Goal: Information Seeking & Learning: Learn about a topic

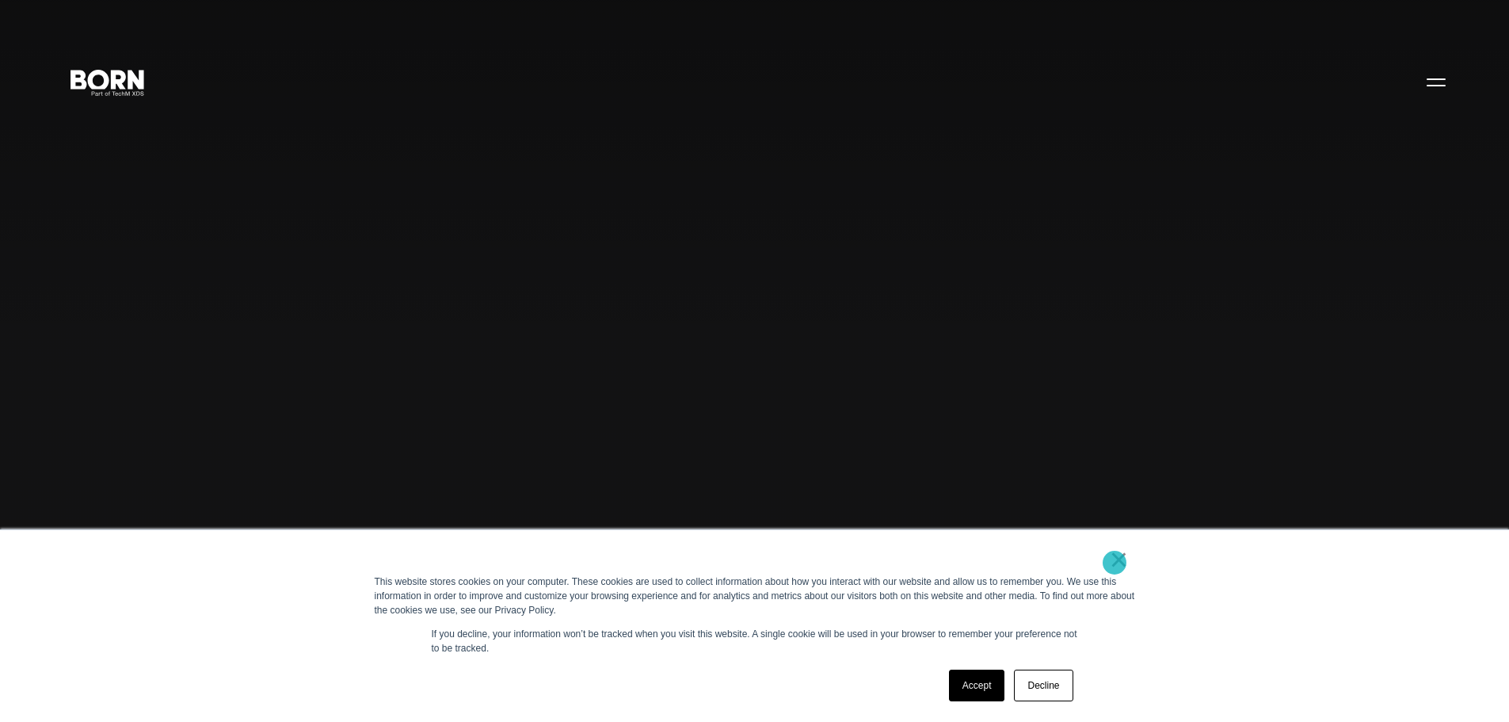
click at [1115, 563] on link "×" at bounding box center [1119, 559] width 19 height 14
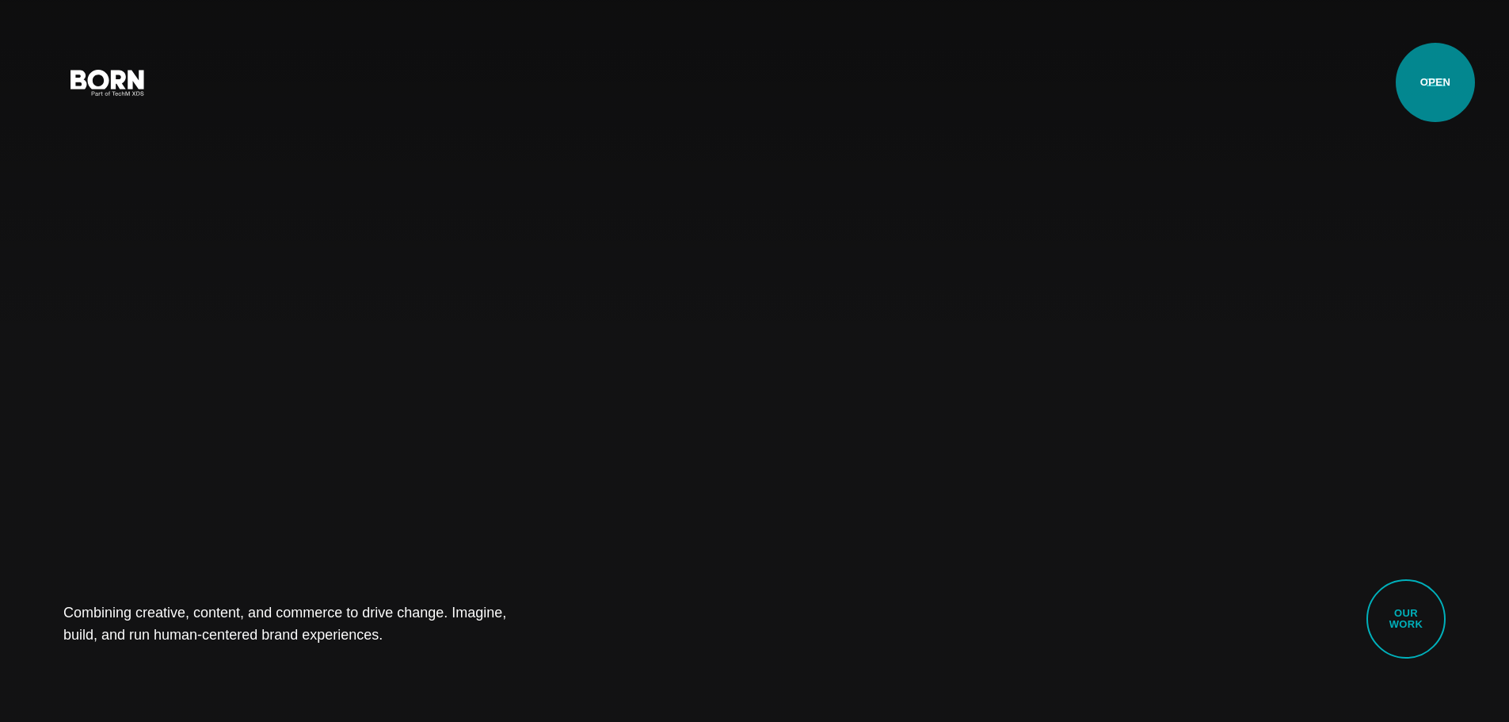
click at [1436, 82] on button "Primary Menu" at bounding box center [1436, 81] width 38 height 33
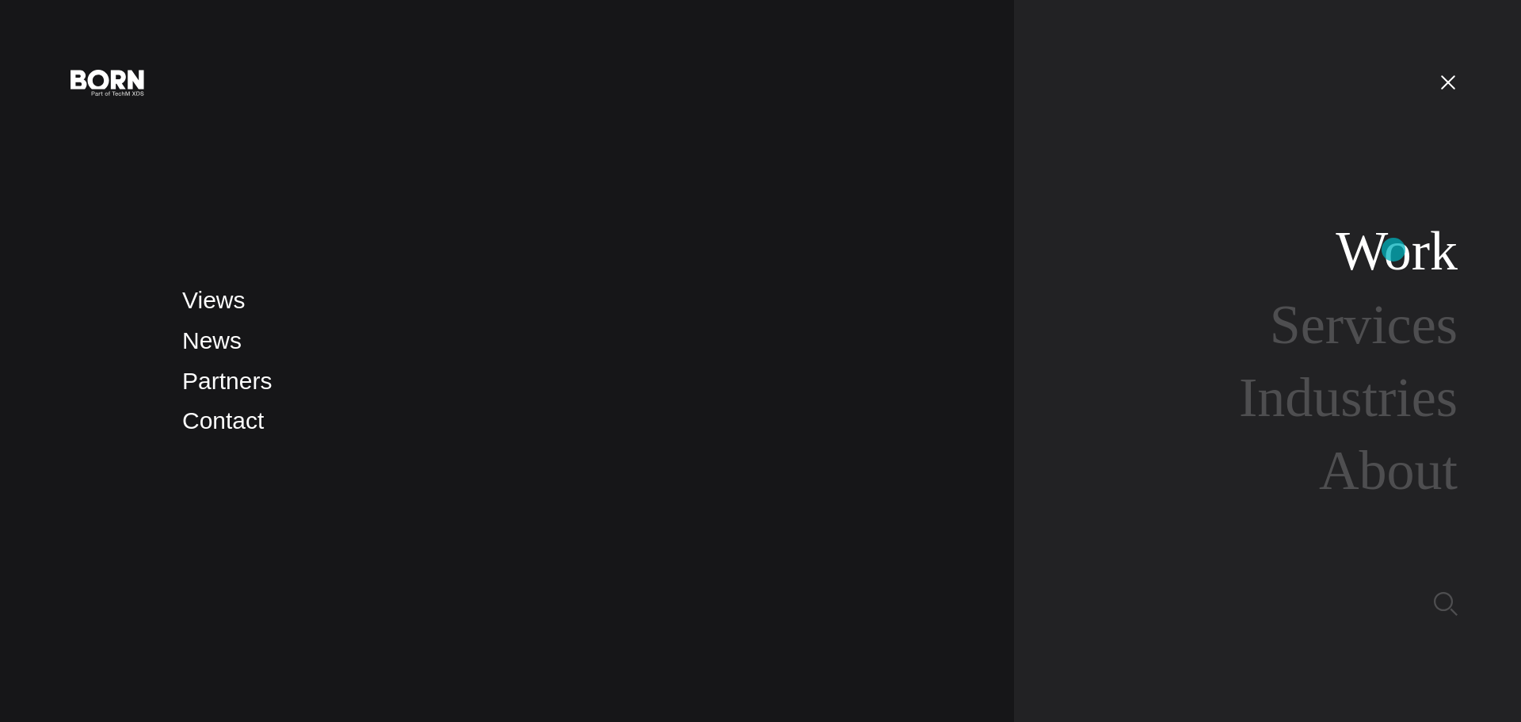
click at [1394, 250] on link "Work" at bounding box center [1397, 250] width 122 height 61
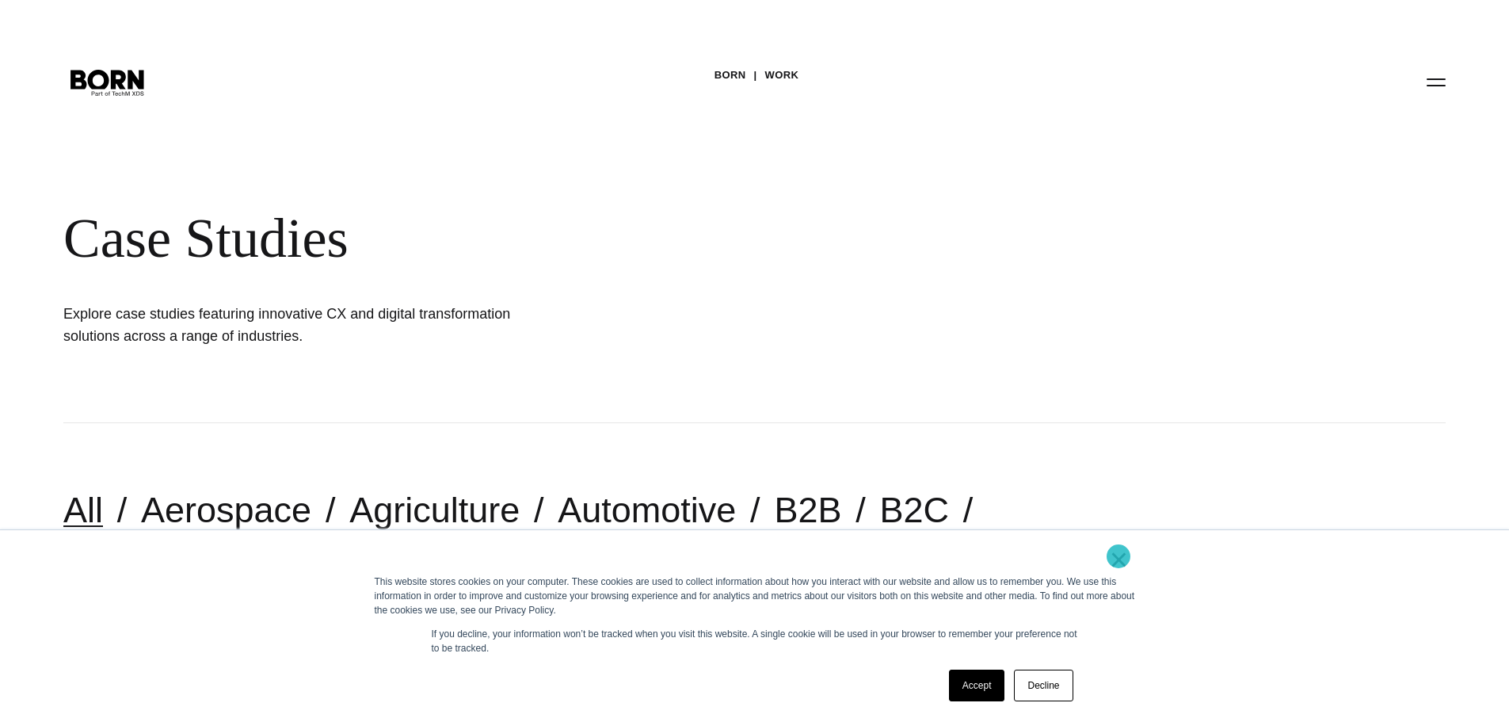
click at [1123, 559] on link "×" at bounding box center [1119, 559] width 19 height 14
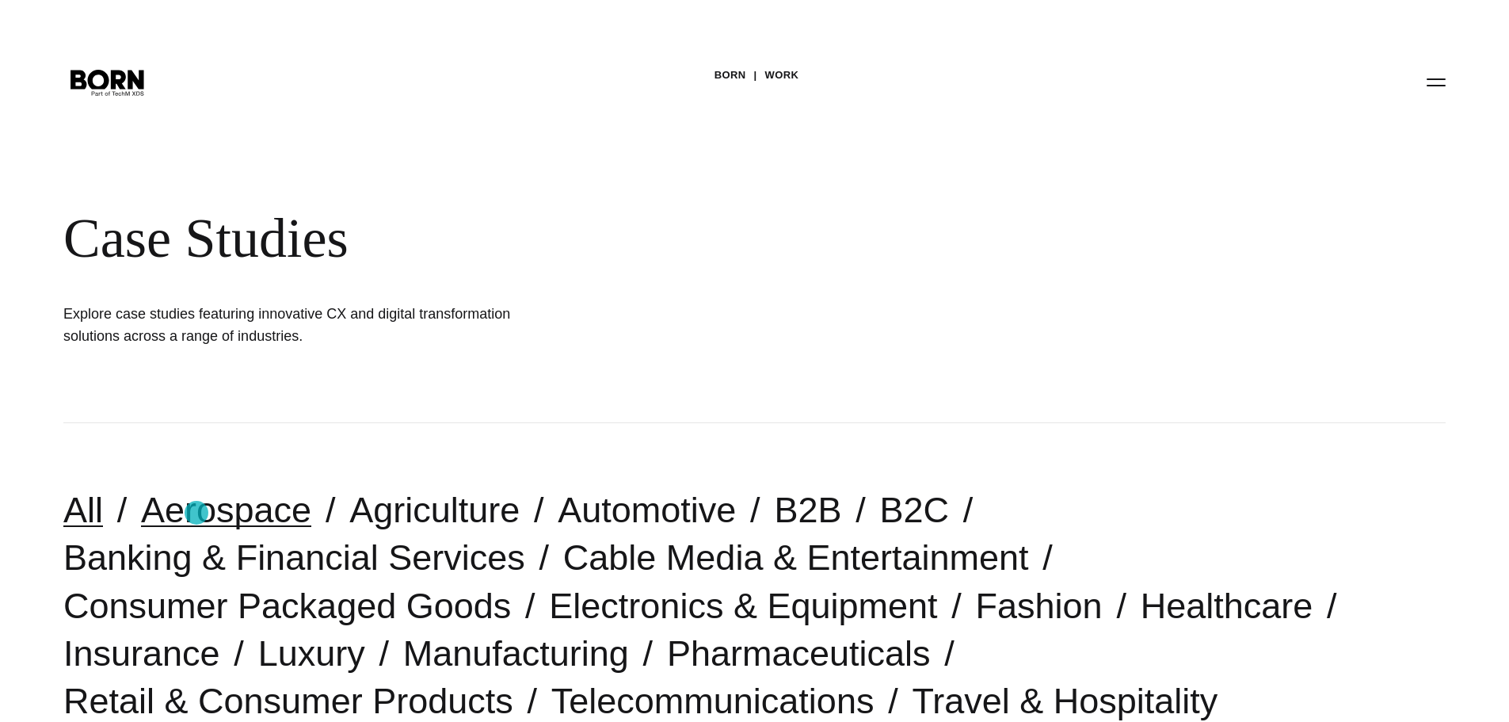
click at [196, 513] on link "Aerospace" at bounding box center [226, 510] width 170 height 40
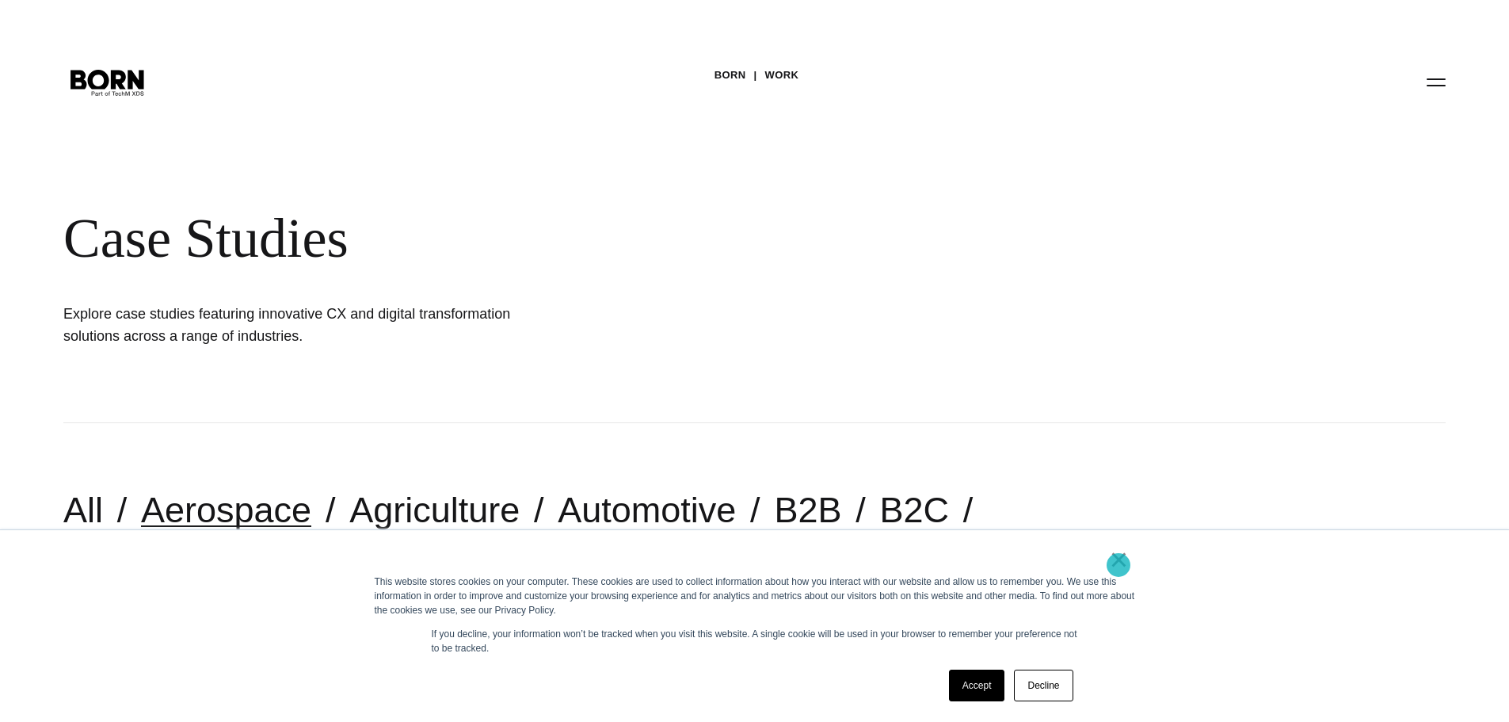
click at [1119, 565] on link "×" at bounding box center [1119, 559] width 19 height 14
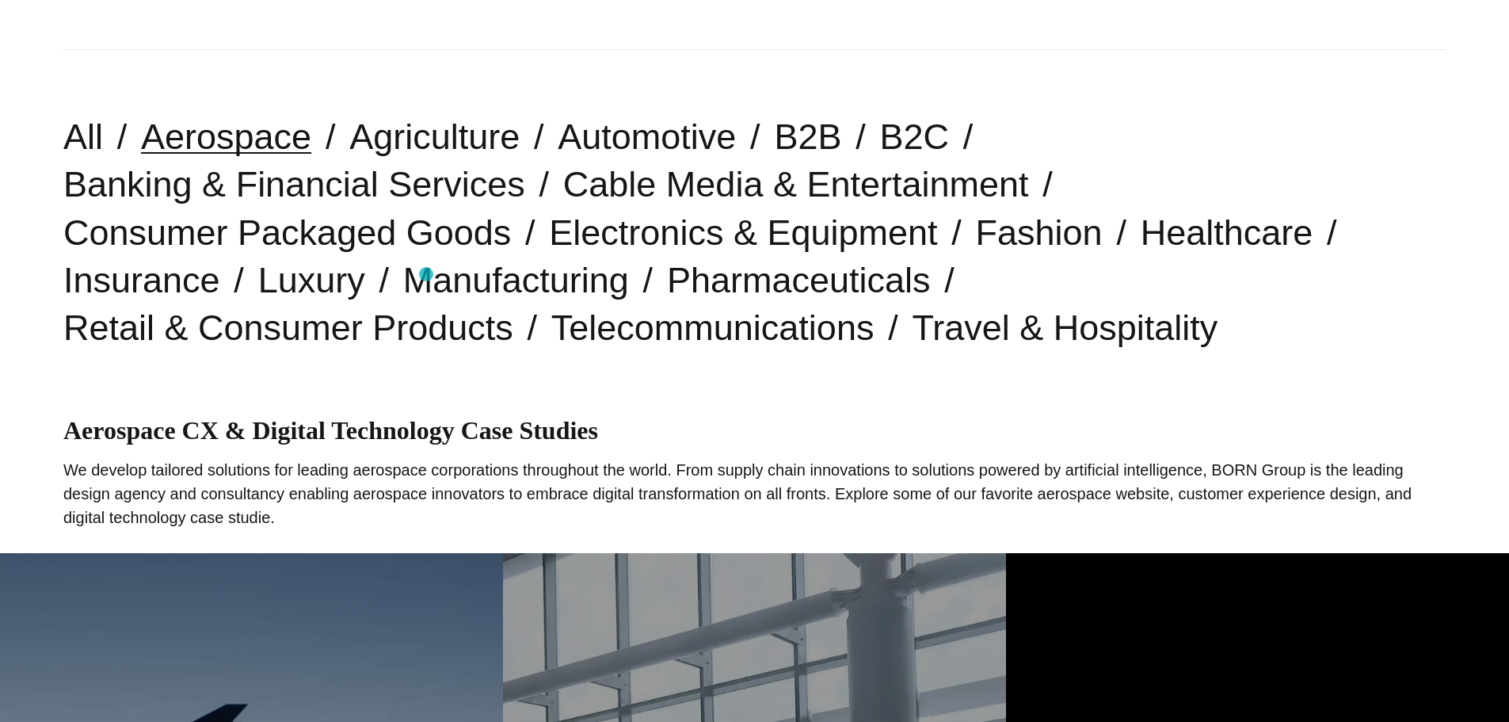
scroll to position [345, 0]
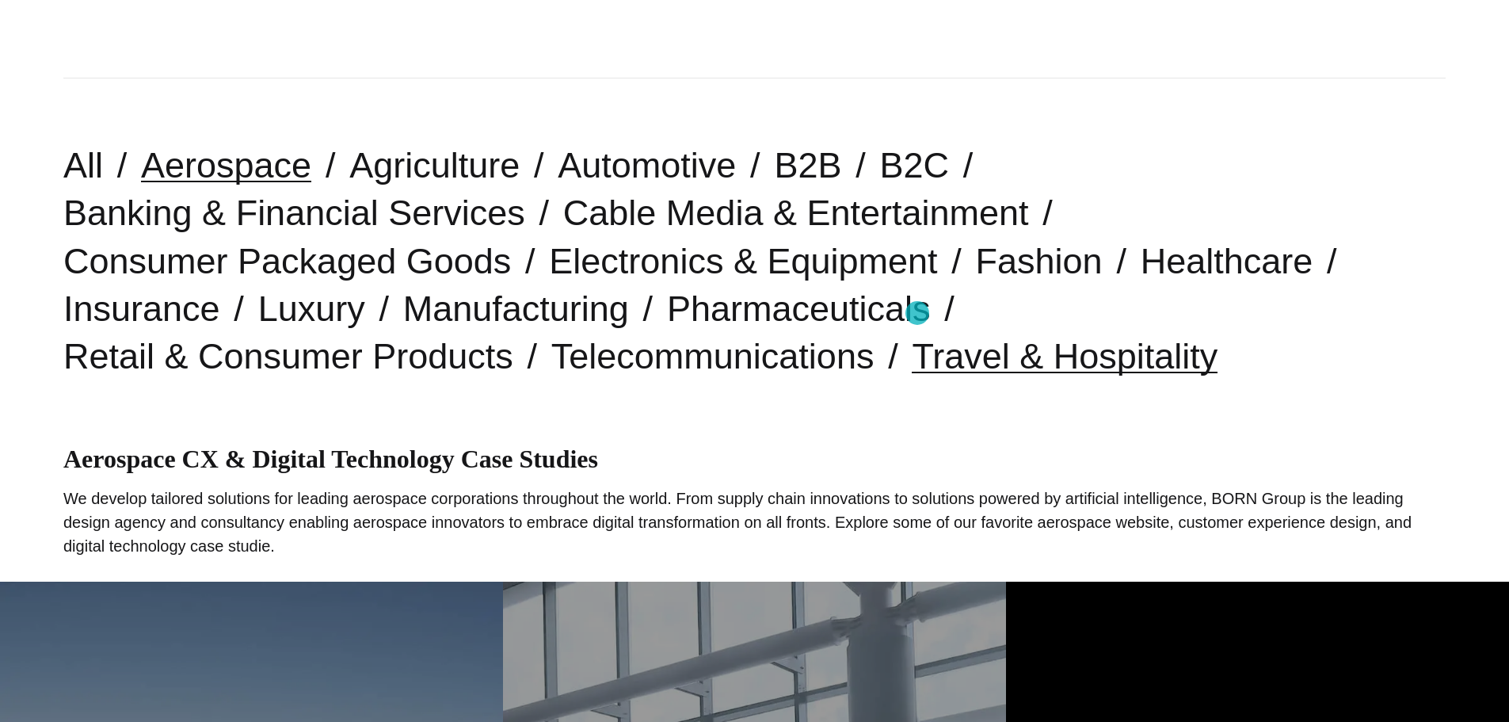
click at [918, 336] on link "Travel & Hospitality" at bounding box center [1065, 356] width 306 height 40
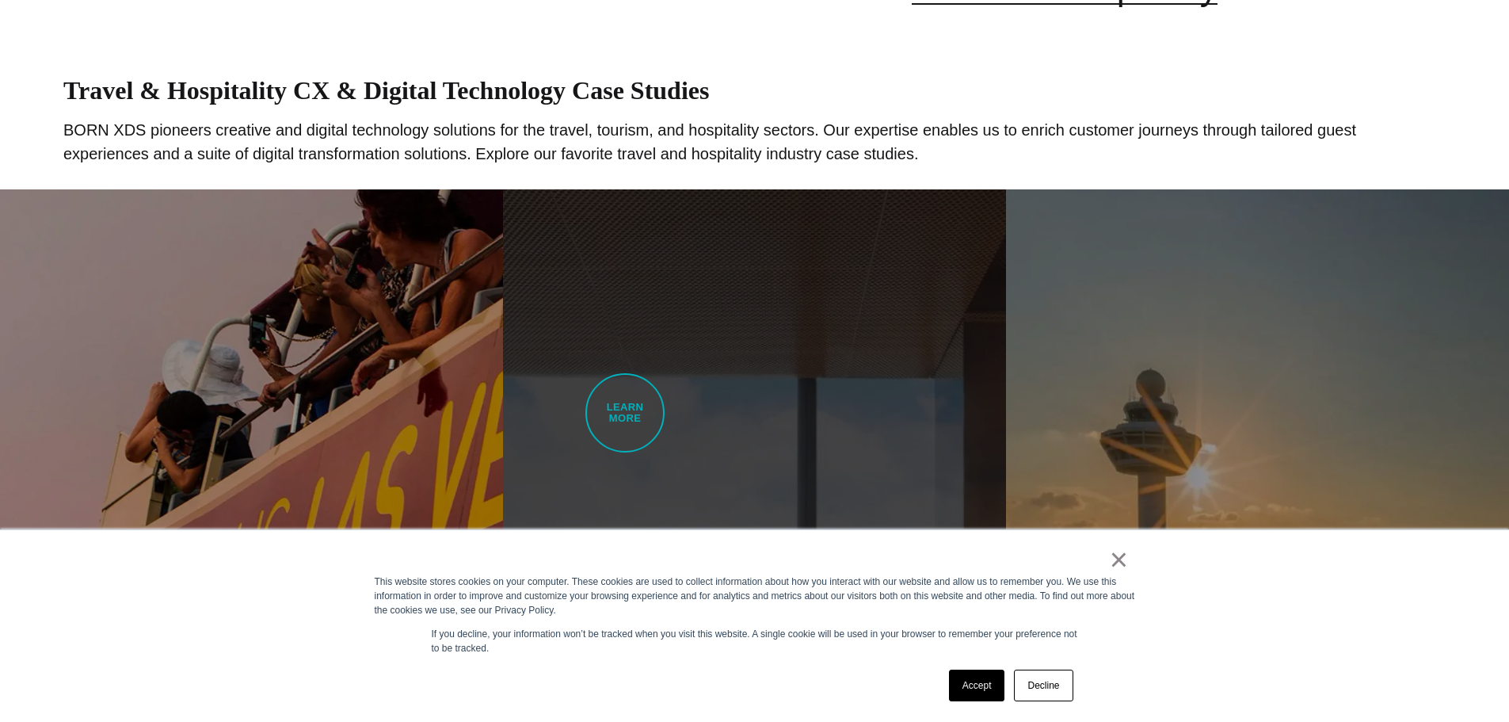
scroll to position [792, 0]
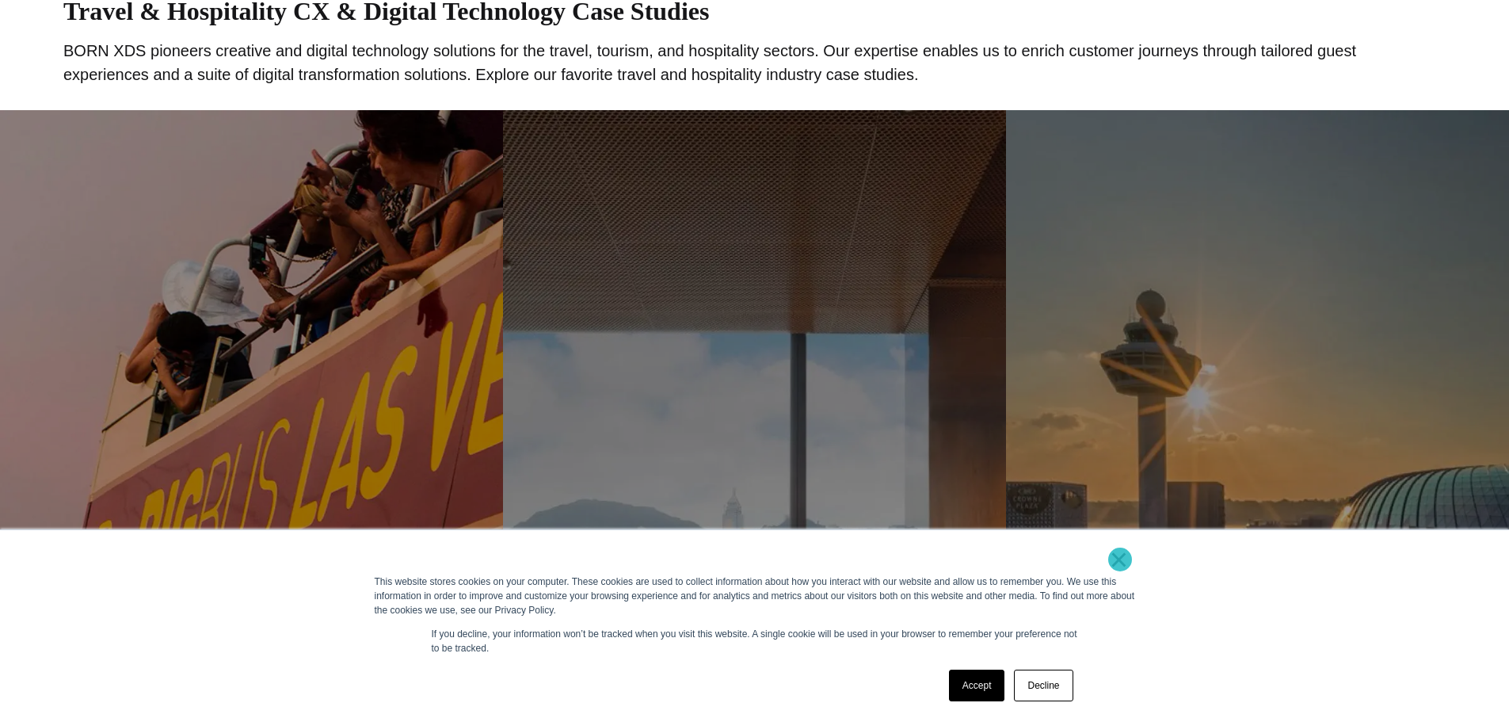
click at [1120, 559] on link "×" at bounding box center [1119, 559] width 19 height 14
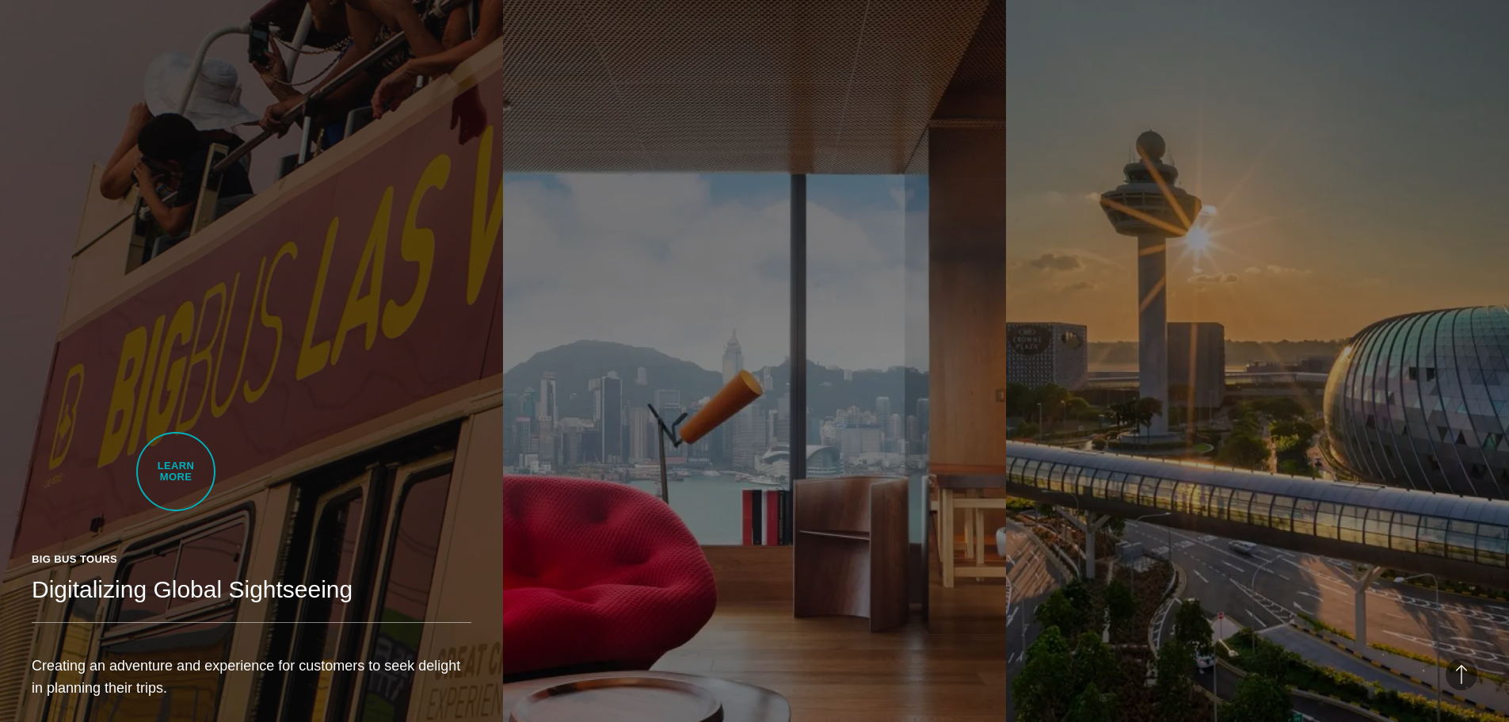
scroll to position [1030, 0]
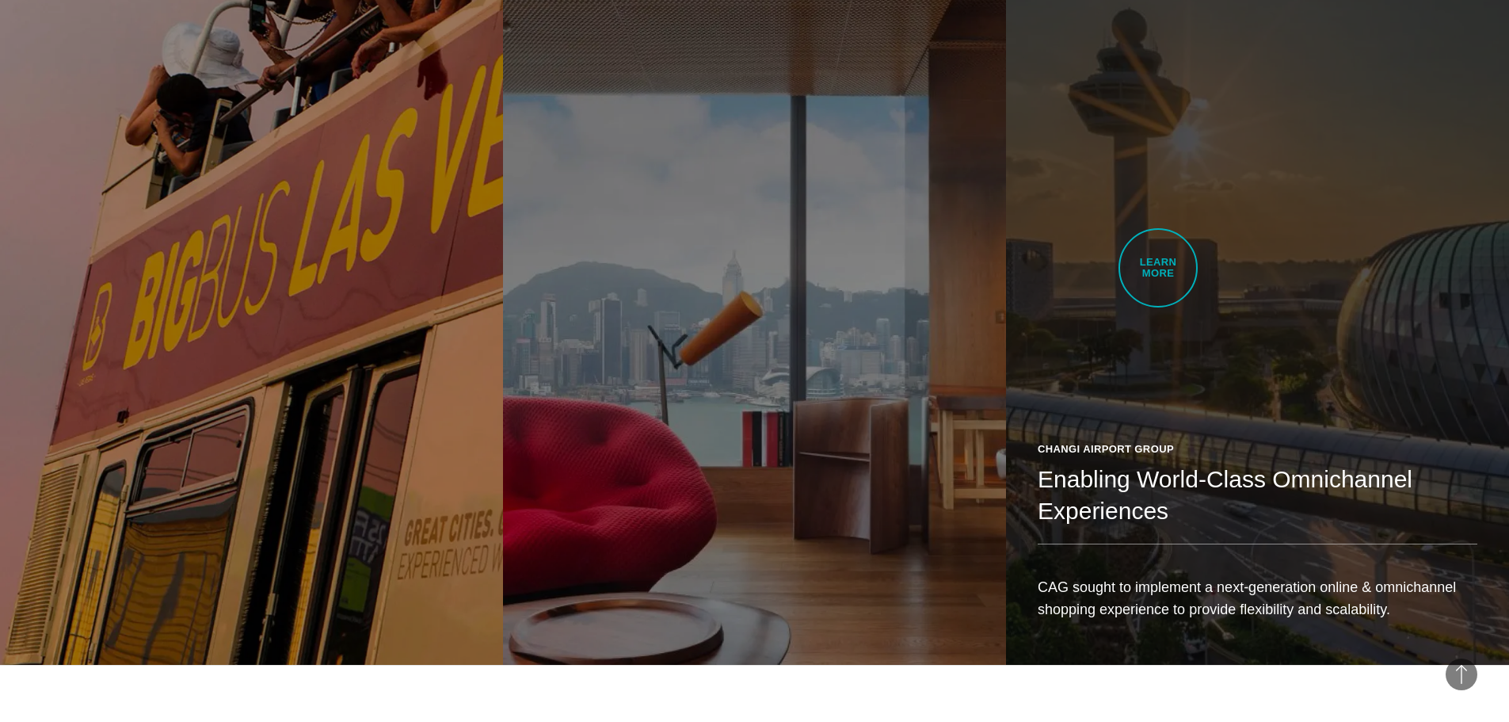
click at [1158, 268] on link "Changi Airport Group Enabling World-Class Omnichannel Experiences CAG sought to…" at bounding box center [1257, 268] width 503 height 792
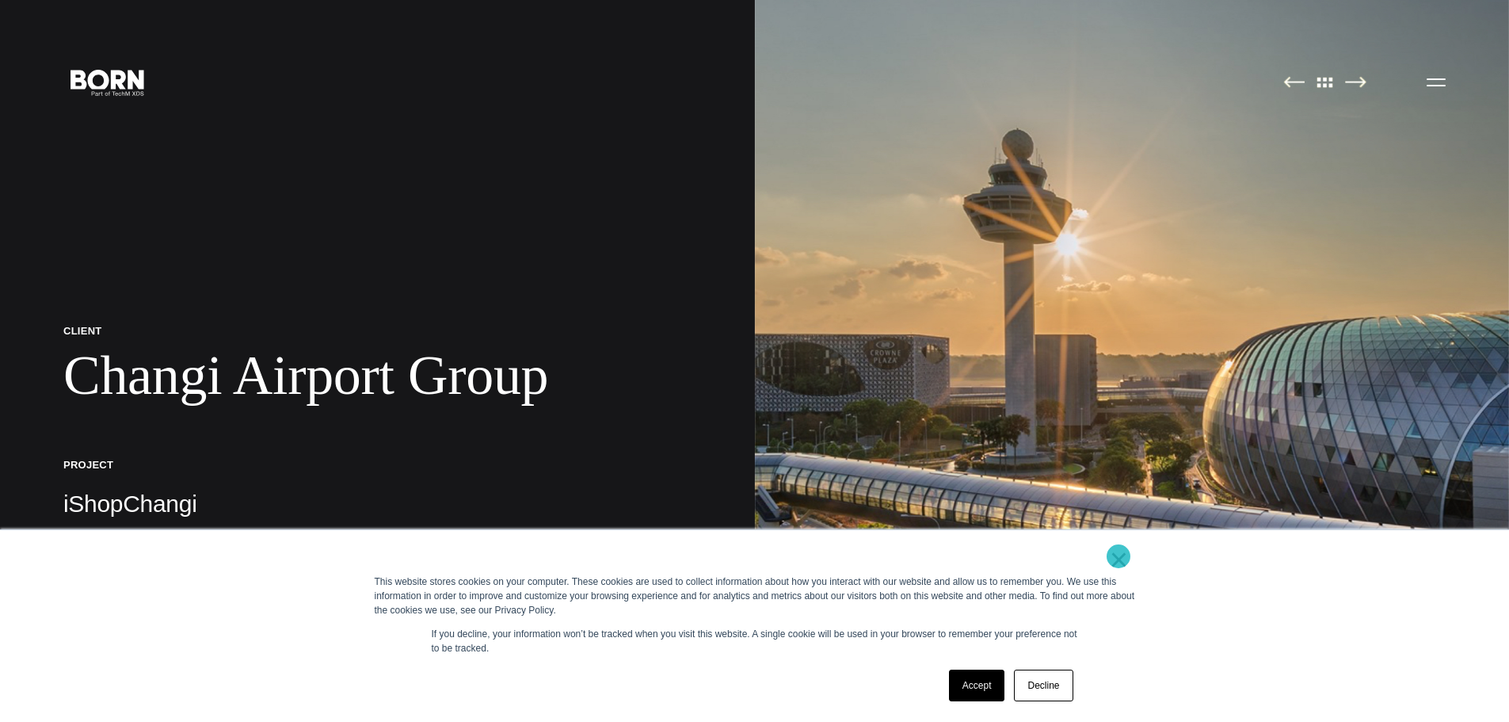
click at [1119, 556] on link "×" at bounding box center [1119, 559] width 19 height 14
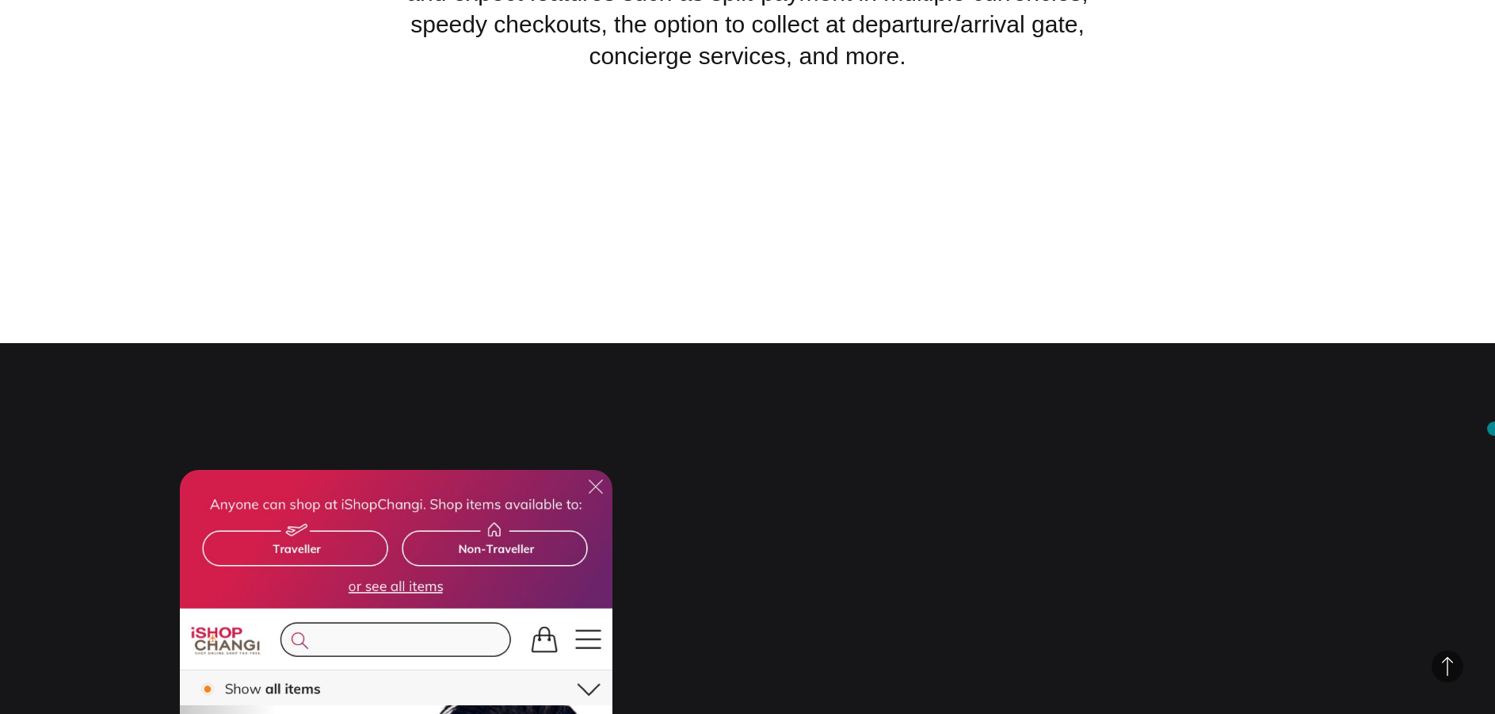
scroll to position [12291, 0]
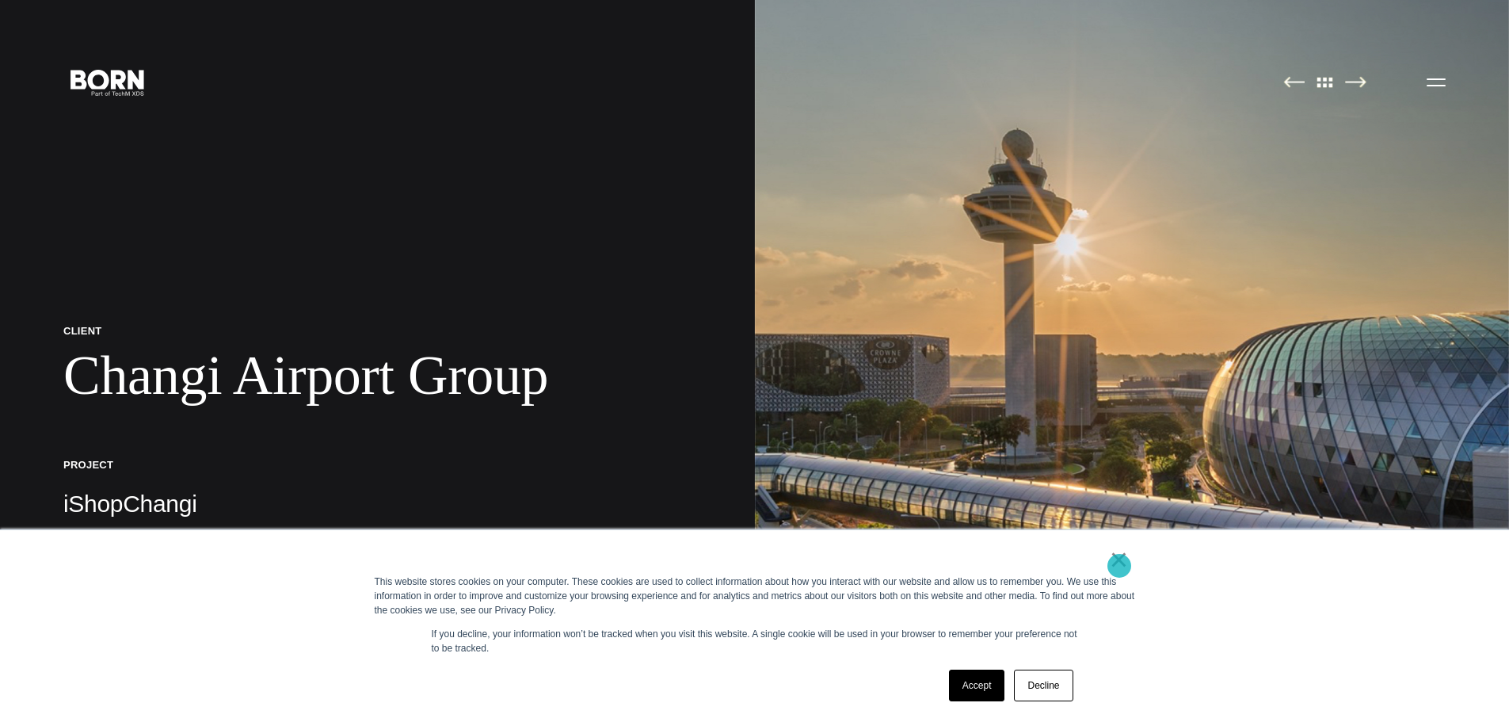
click at [1120, 562] on link "×" at bounding box center [1119, 559] width 19 height 14
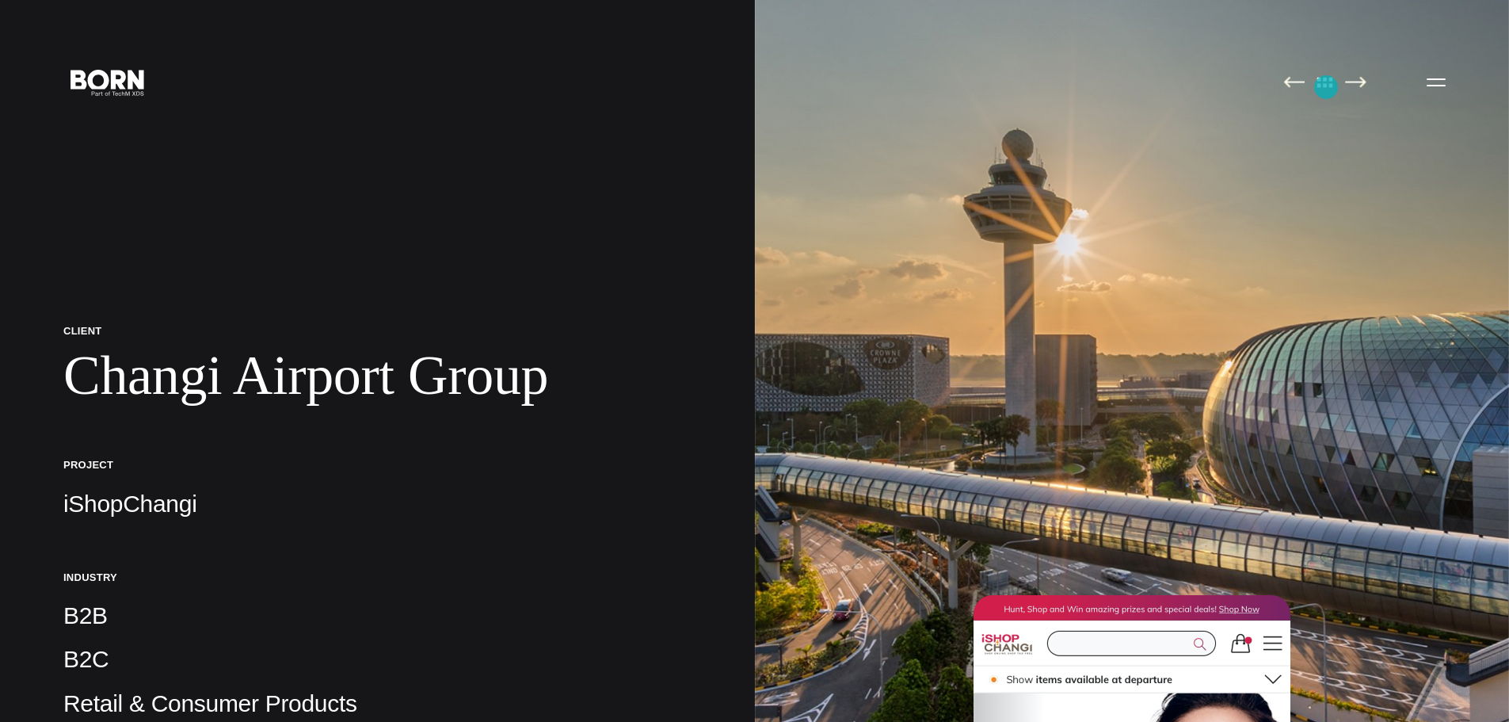
click at [1326, 87] on img at bounding box center [1325, 82] width 33 height 12
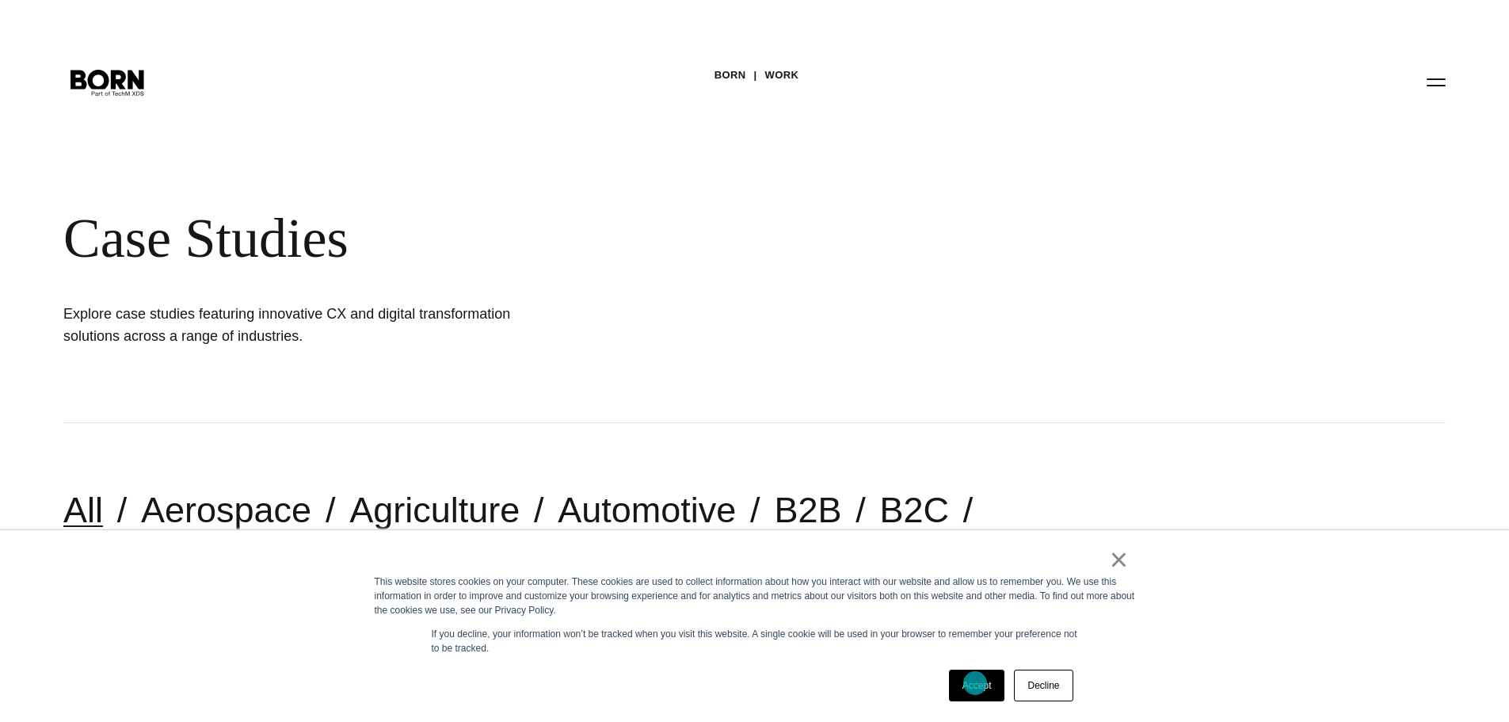
click at [975, 683] on link "Accept" at bounding box center [977, 686] width 56 height 32
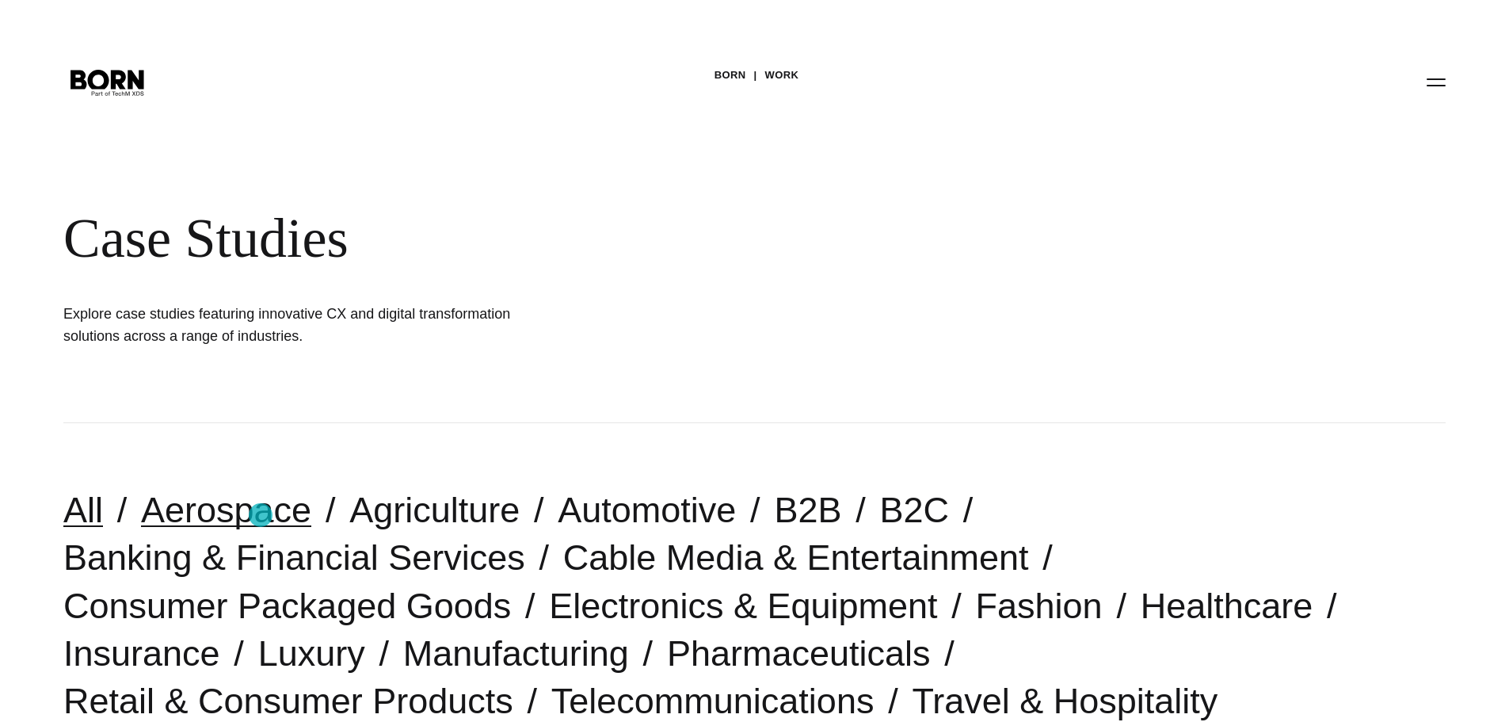
click at [260, 515] on link "Aerospace" at bounding box center [226, 510] width 170 height 40
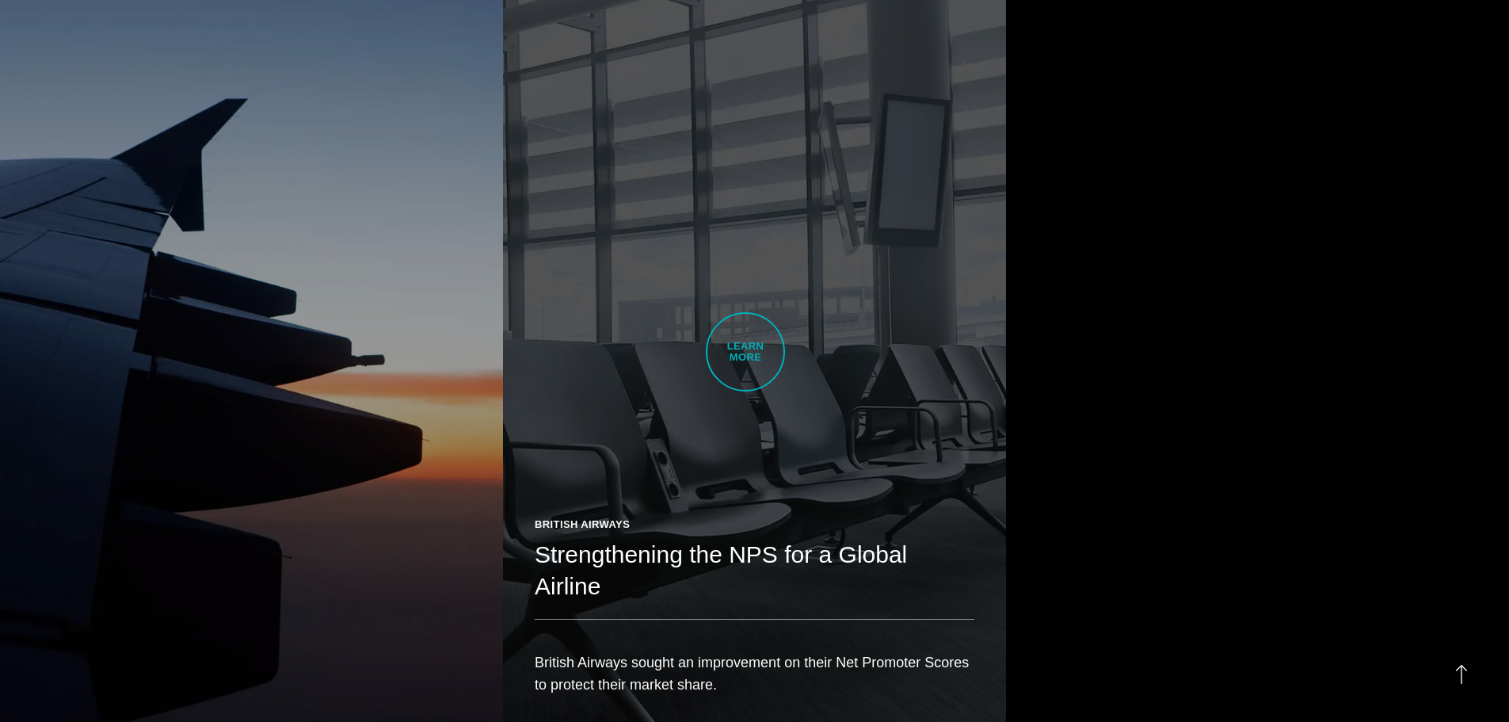
scroll to position [951, 0]
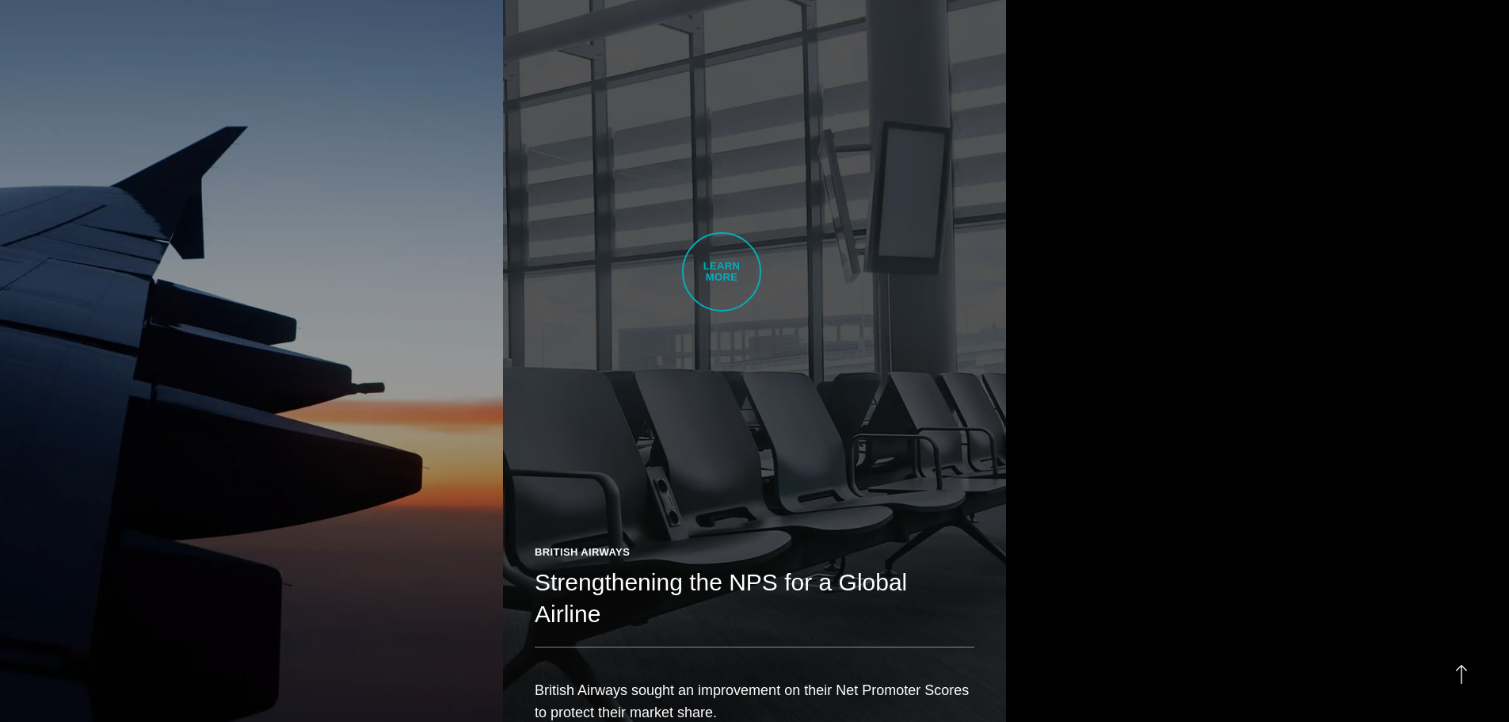
click at [722, 272] on link "British Airways Strengthening the NPS for a Global Airline British Airways soug…" at bounding box center [754, 371] width 503 height 792
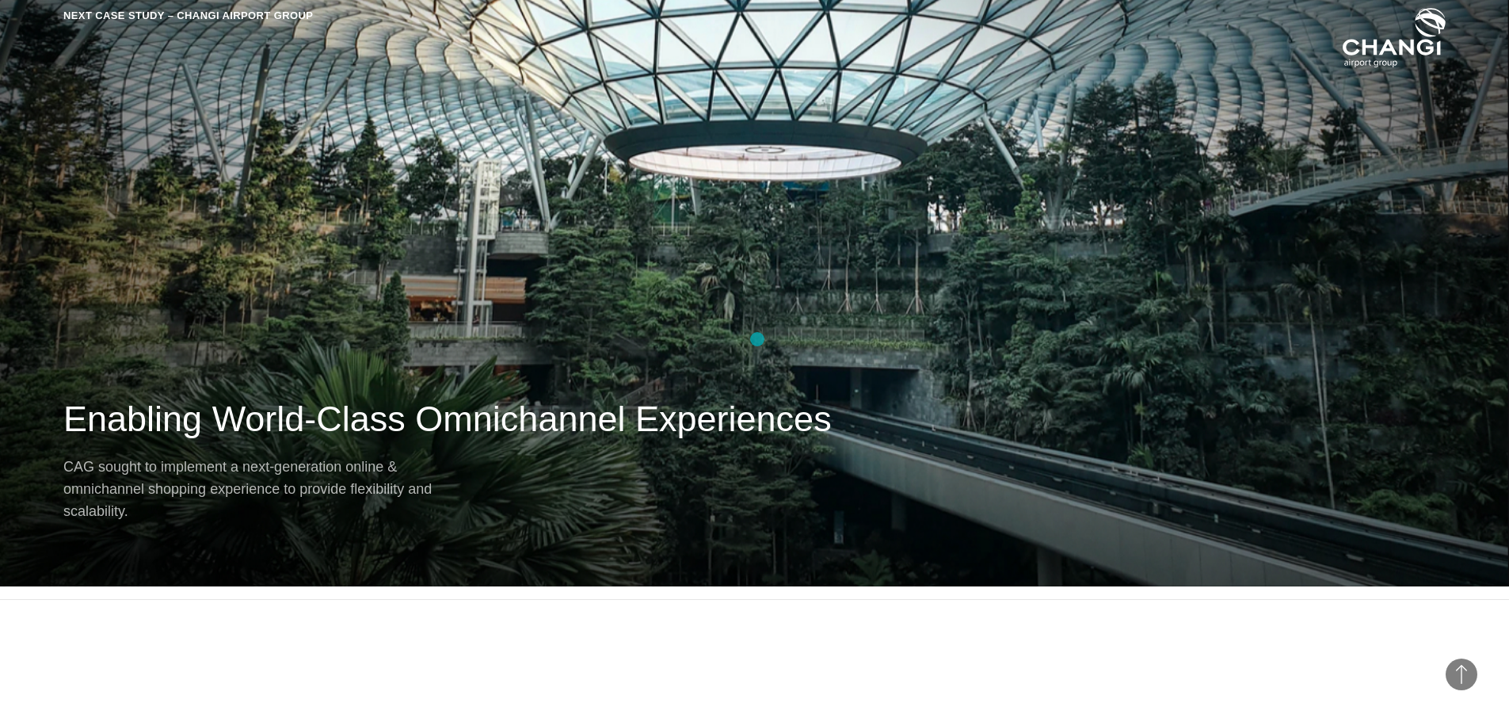
scroll to position [7606, 0]
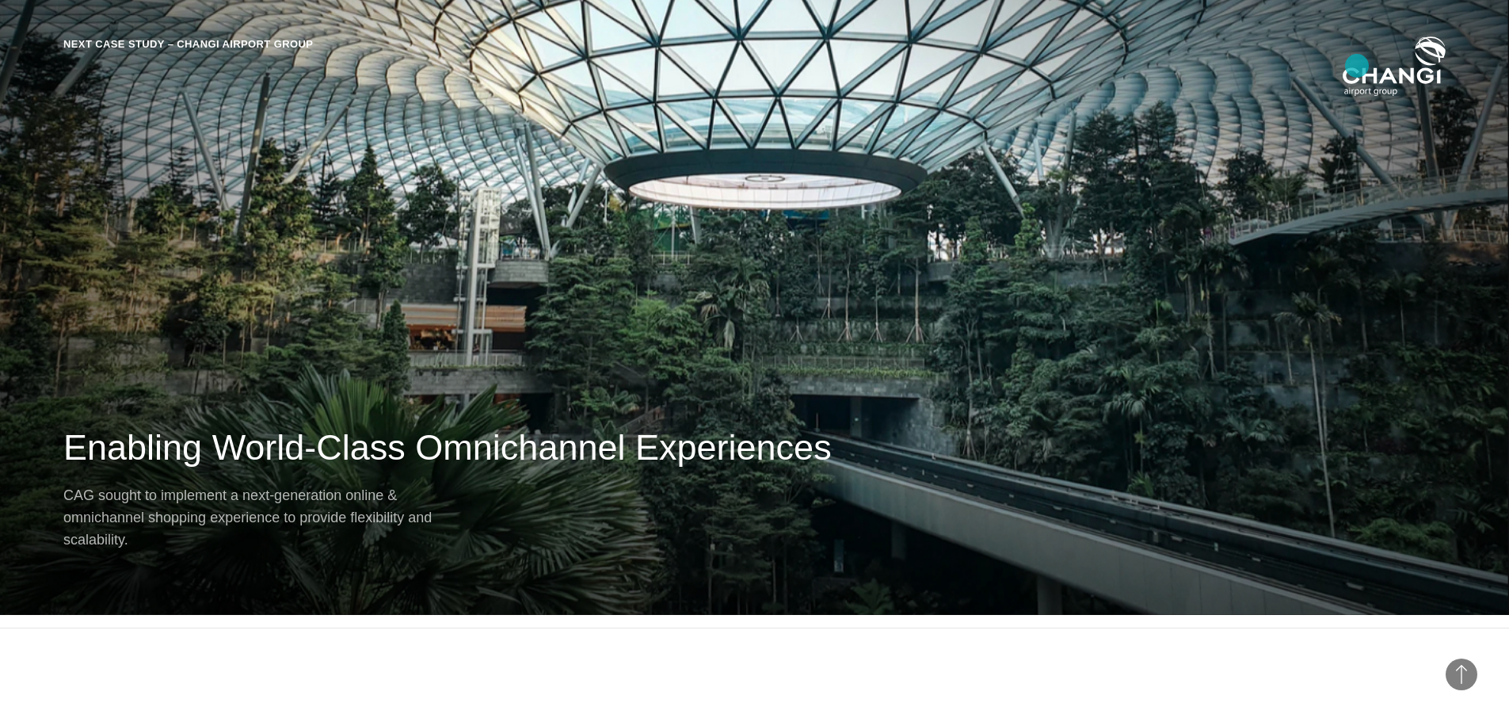
click at [1357, 66] on img at bounding box center [1394, 66] width 103 height 61
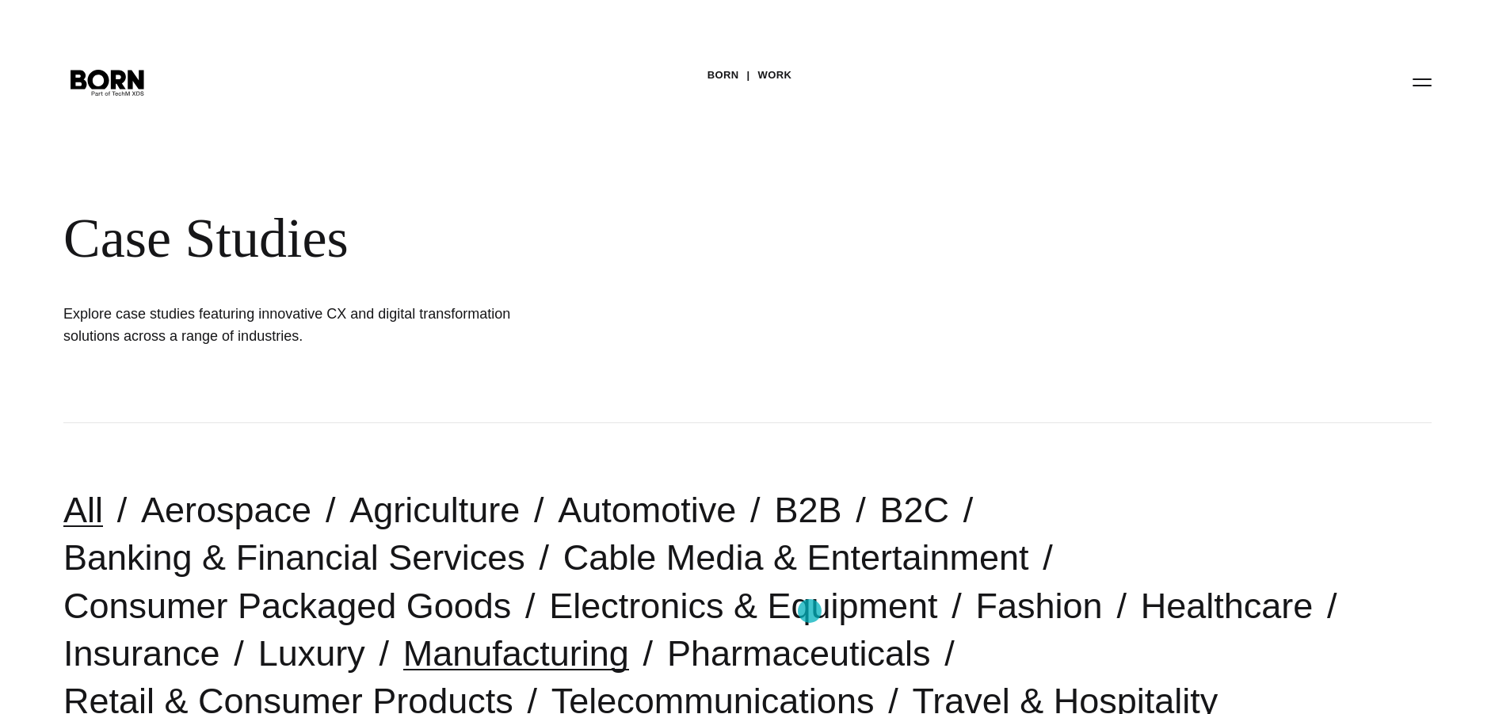
click at [629, 633] on link "Manufacturing" at bounding box center [516, 653] width 226 height 40
click at [774, 514] on link "B2B" at bounding box center [807, 510] width 67 height 40
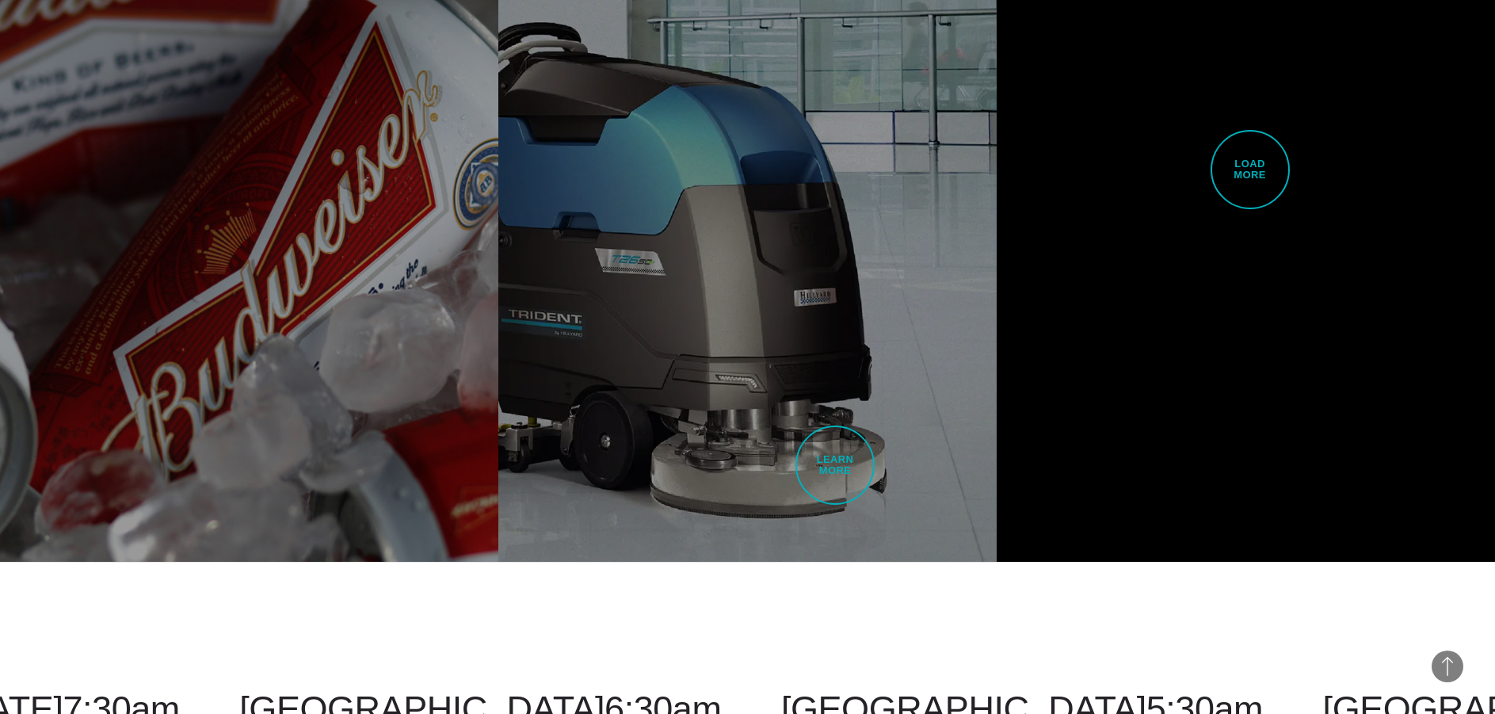
scroll to position [4279, 0]
